Goal: Task Accomplishment & Management: Use online tool/utility

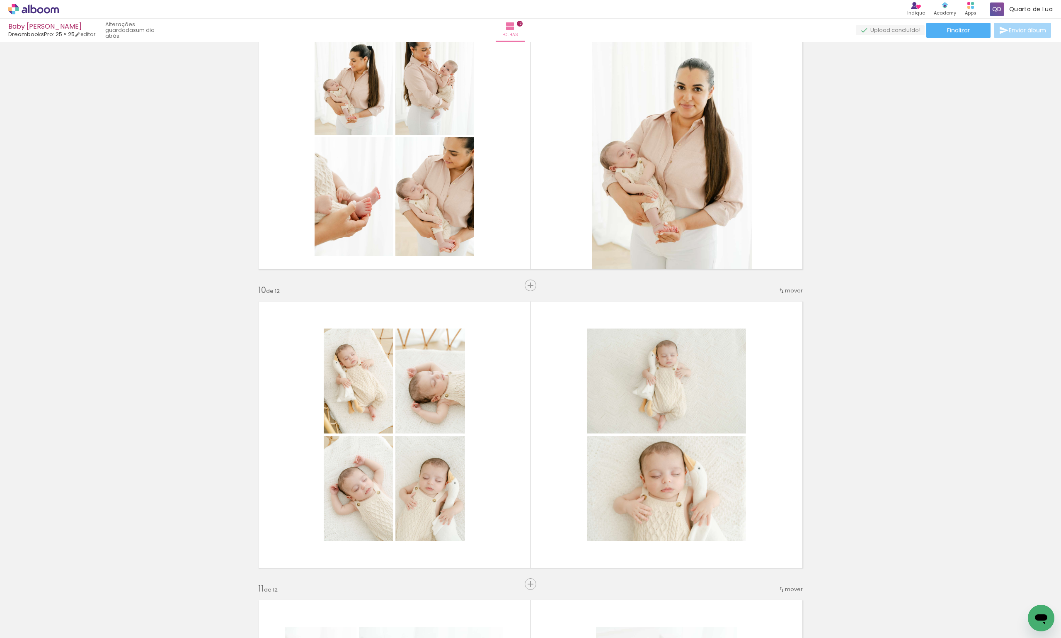
scroll to position [2291, 0]
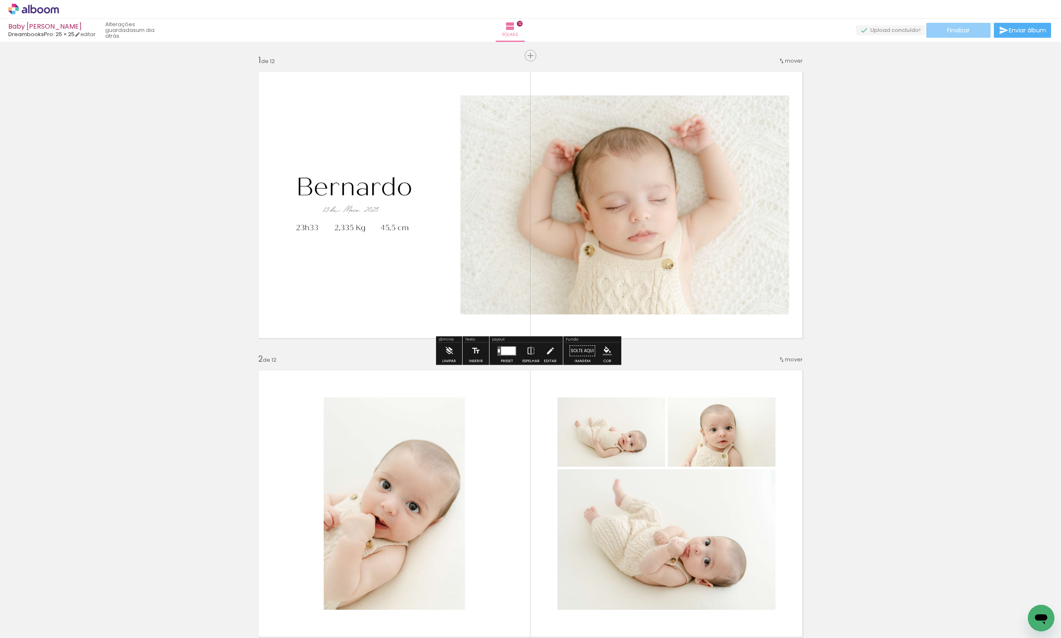
click at [972, 34] on paper-button "Finalizar" at bounding box center [959, 30] width 64 height 15
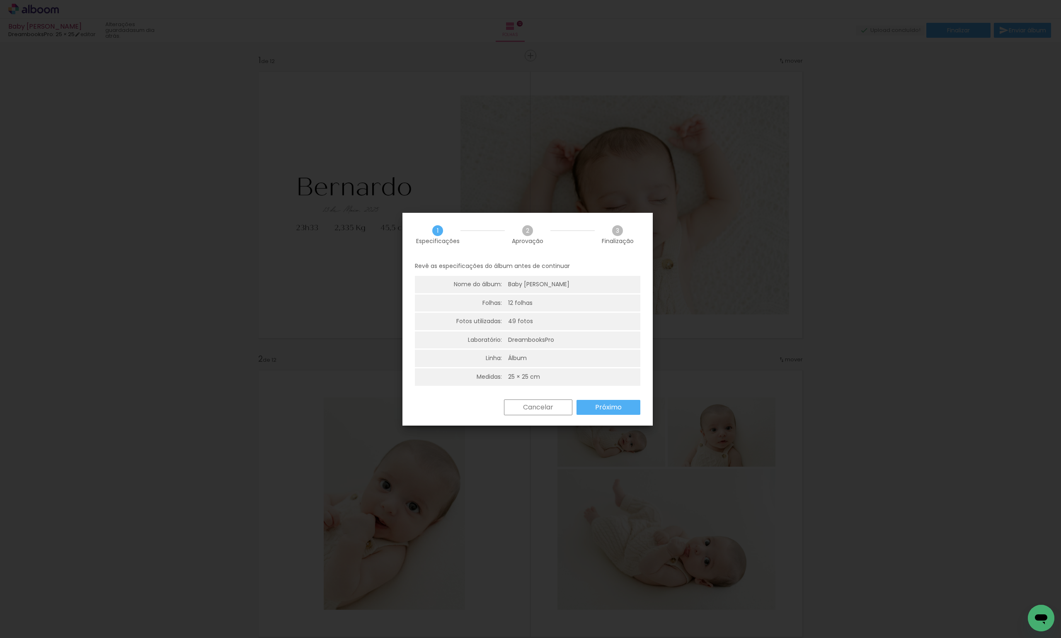
click at [534, 239] on span "Aprovação" at bounding box center [528, 241] width 32 height 6
click at [627, 409] on paper-button "Próximo" at bounding box center [609, 407] width 64 height 15
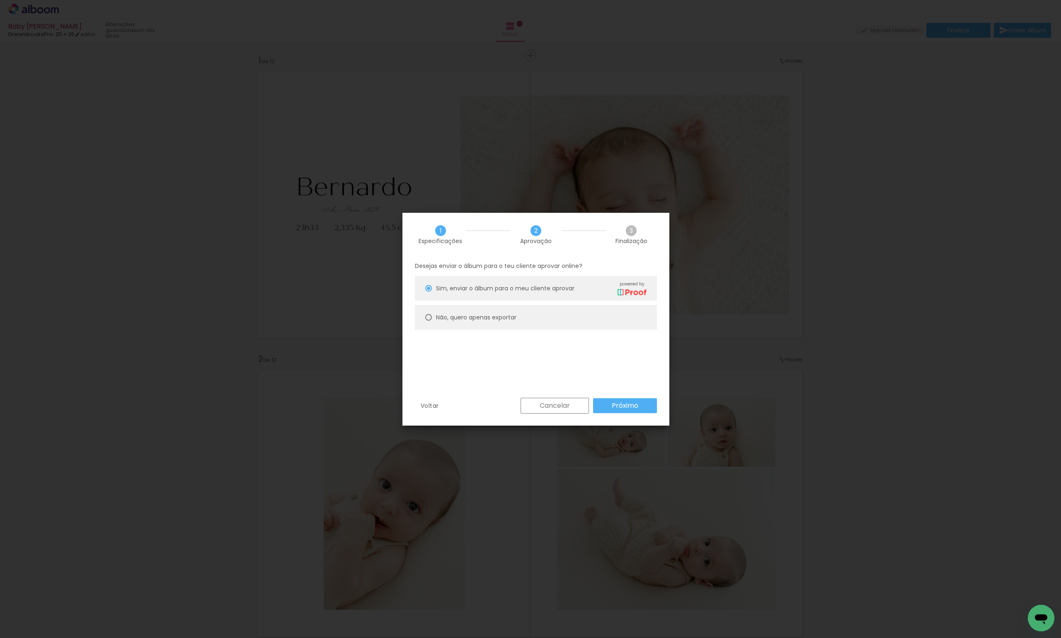
click at [554, 321] on paper-radio-button "Não, quero apenas exportar" at bounding box center [536, 317] width 242 height 25
type paper-radio-button "on"
click at [611, 405] on paper-button "Próximo" at bounding box center [625, 405] width 64 height 15
type input "Alta, 300 DPI"
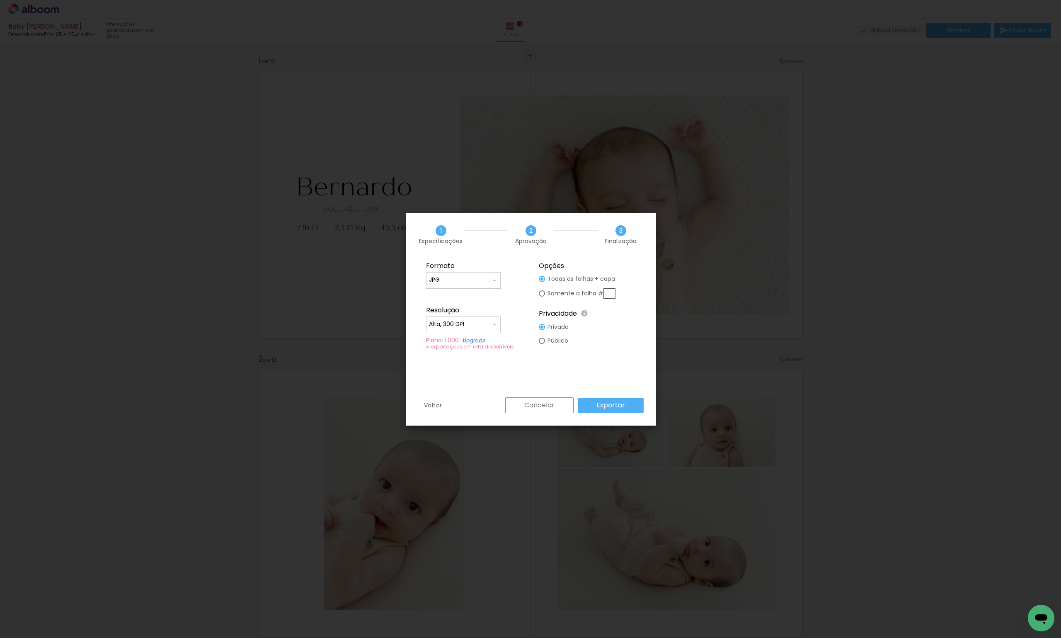
click at [0, 0] on slot "Exportar" at bounding box center [0, 0] width 0 height 0
